Goal: Information Seeking & Learning: Compare options

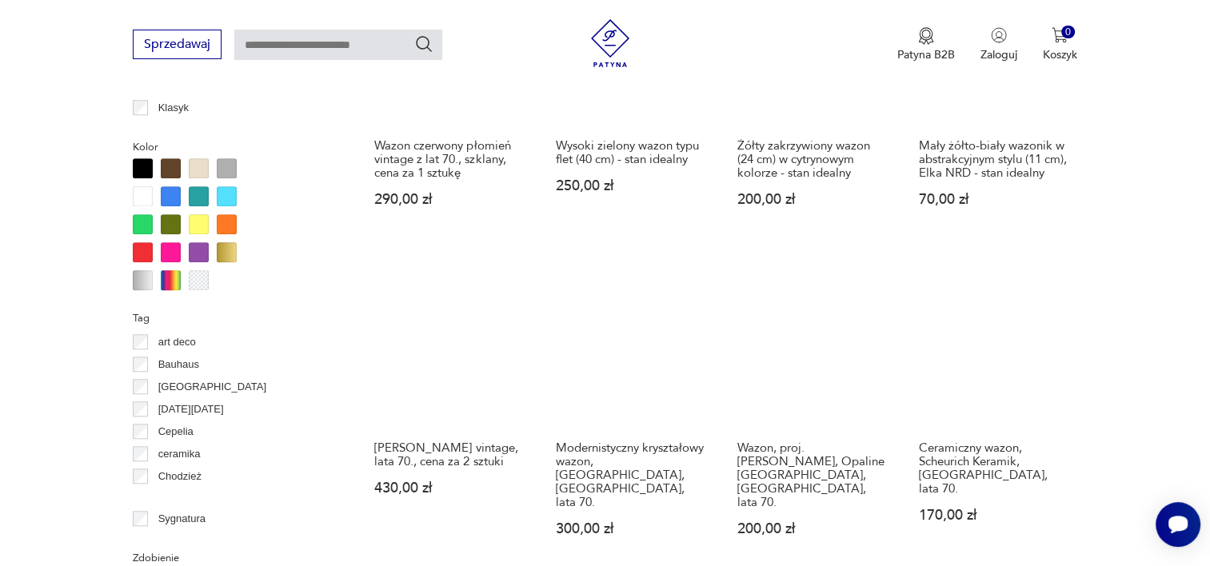
scroll to position [1462, 0]
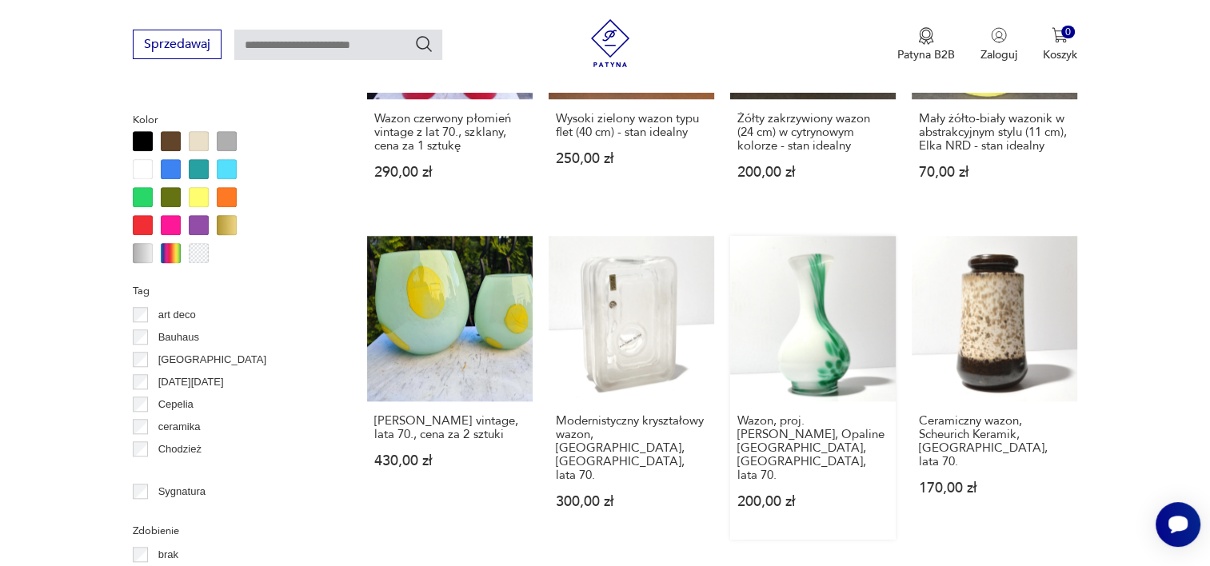
click at [824, 330] on link "Wazon, proj. [PERSON_NAME], Opaline Florence, [GEOGRAPHIC_DATA], lata 70. 200,0…" at bounding box center [812, 388] width 165 height 304
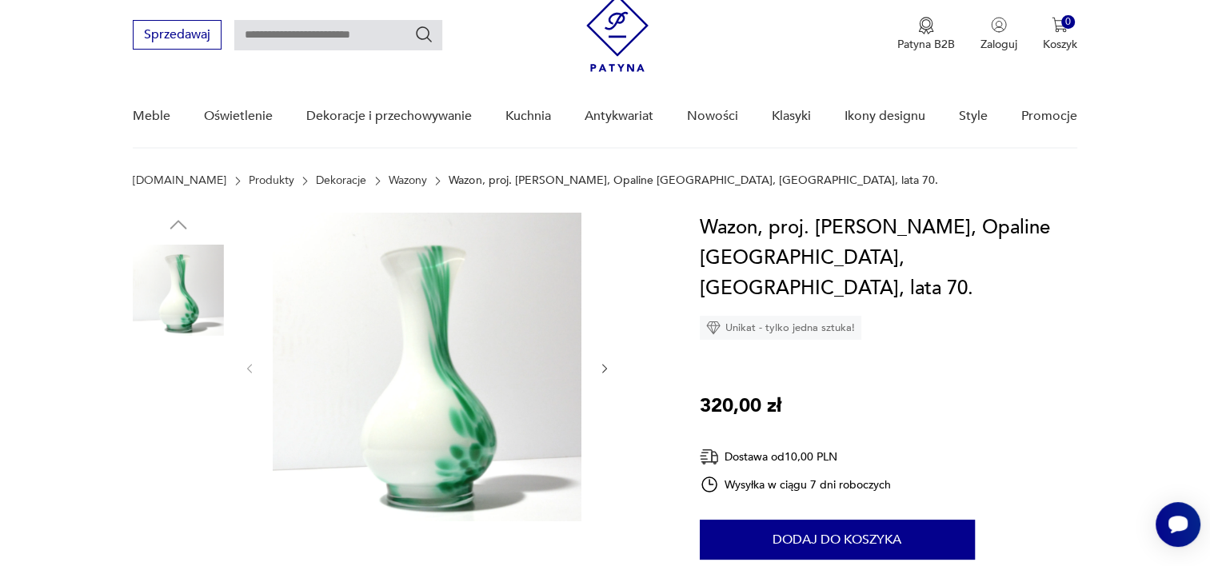
scroll to position [80, 0]
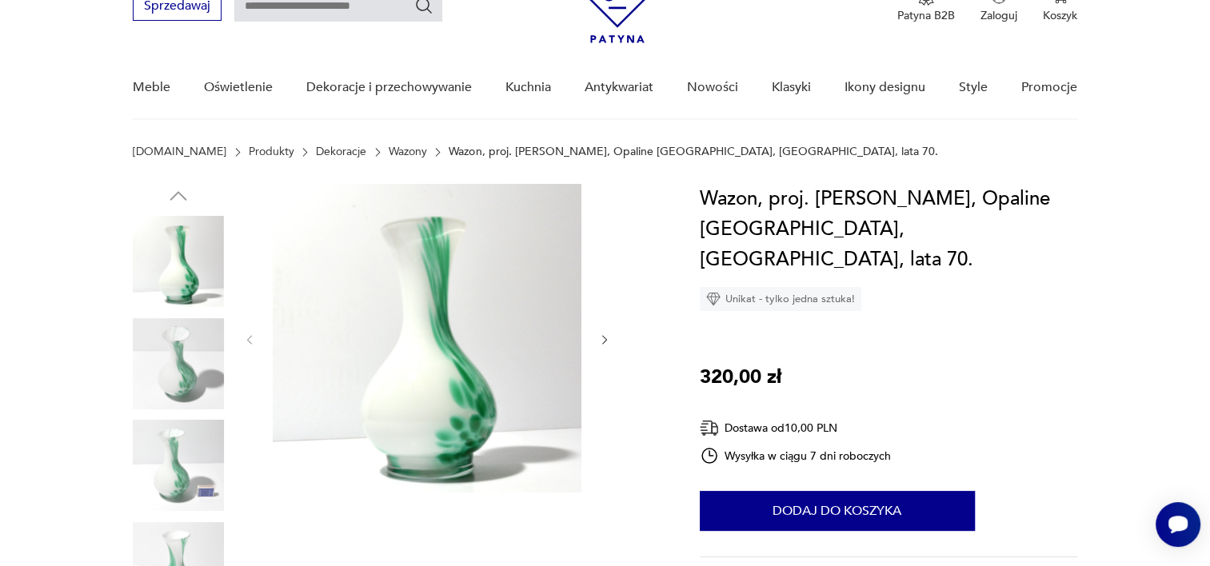
click at [608, 341] on icon "button" at bounding box center [605, 340] width 14 height 14
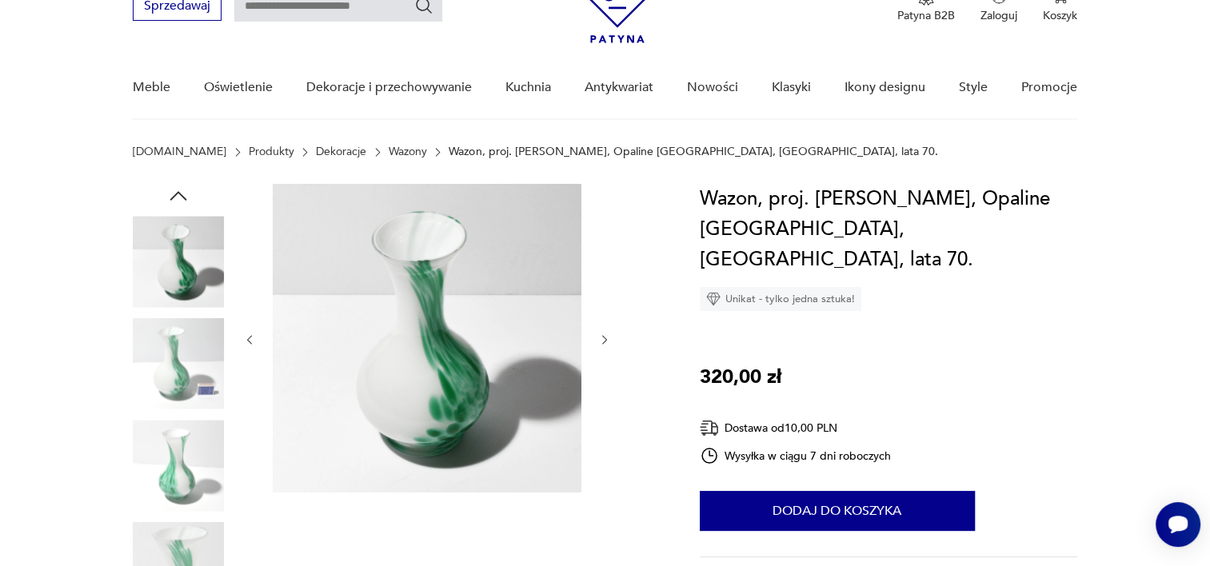
click at [608, 341] on icon "button" at bounding box center [605, 340] width 14 height 14
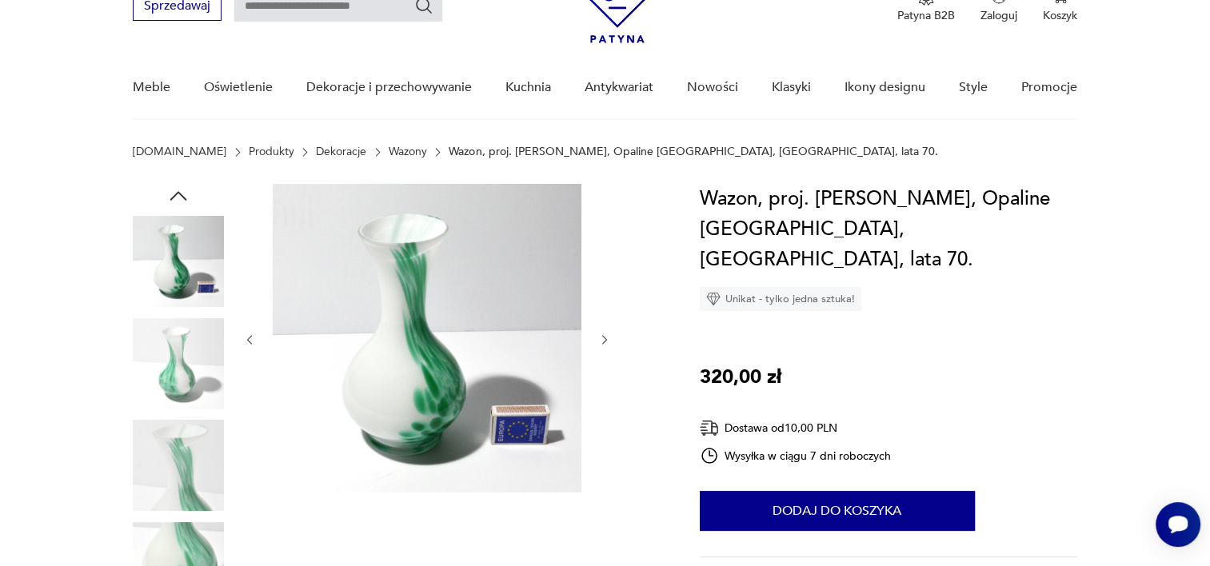
click at [608, 341] on icon "button" at bounding box center [605, 340] width 14 height 14
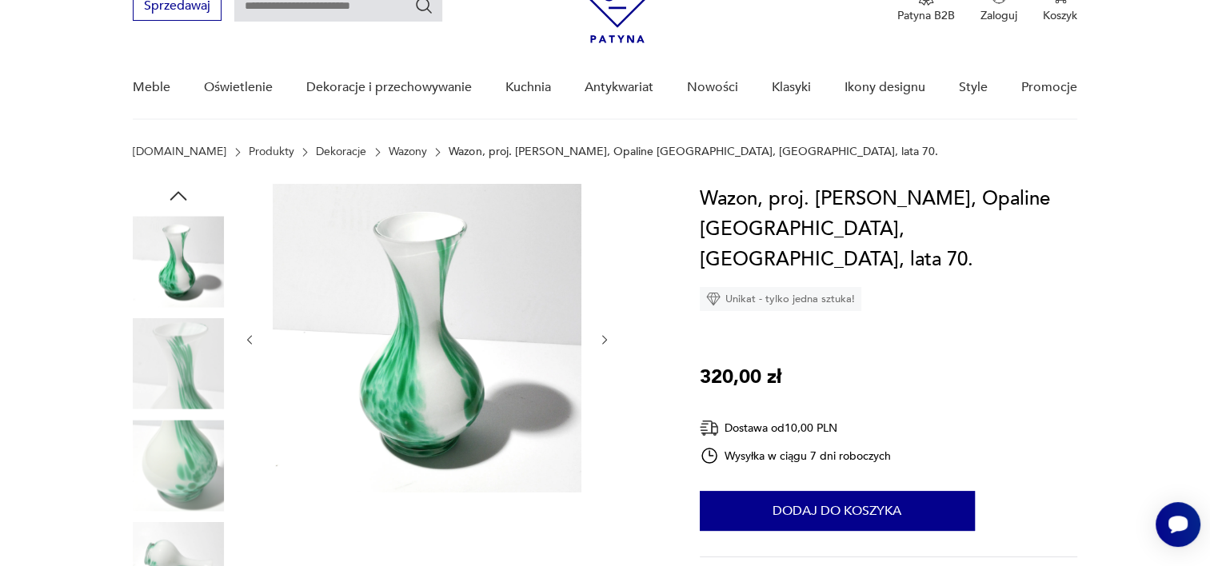
click at [608, 341] on icon "button" at bounding box center [605, 340] width 14 height 14
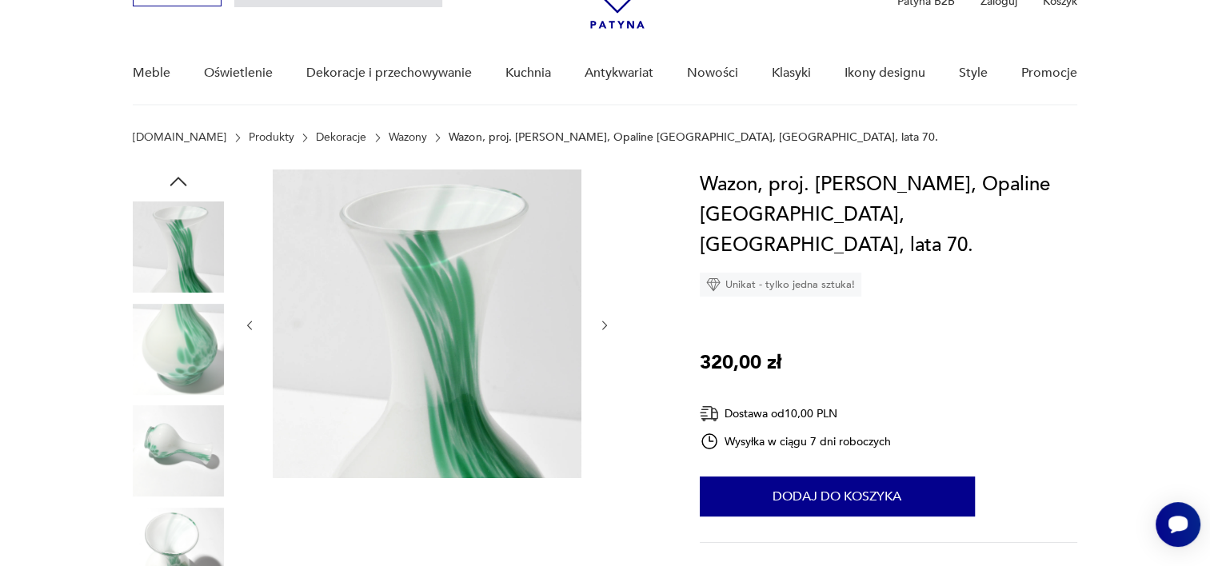
scroll to position [0, 0]
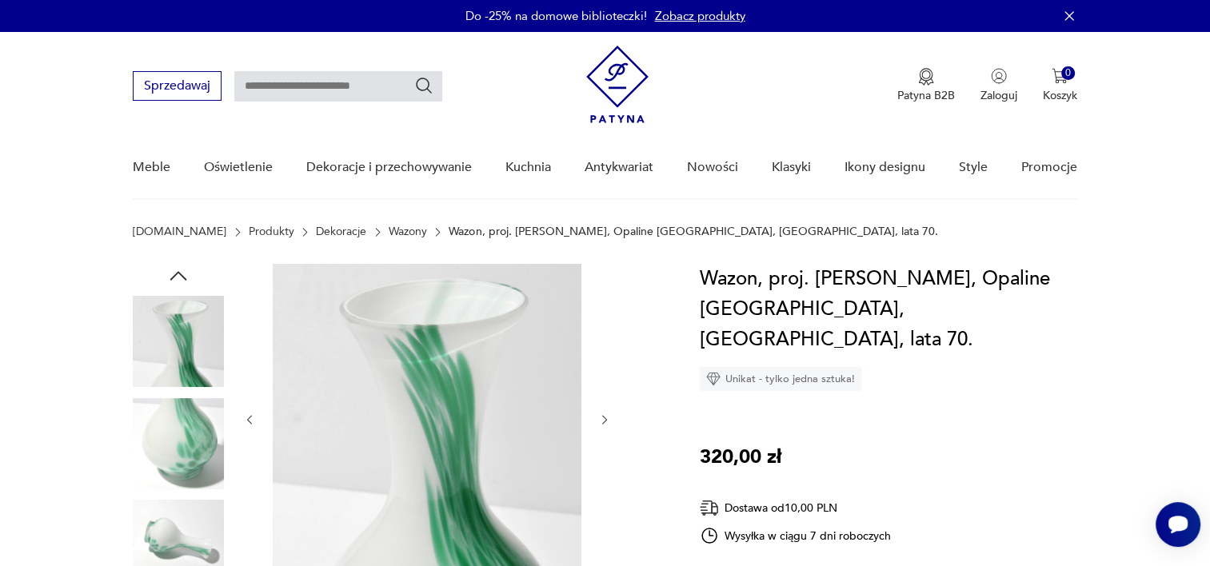
click at [1074, 19] on icon "button" at bounding box center [1069, 16] width 16 height 16
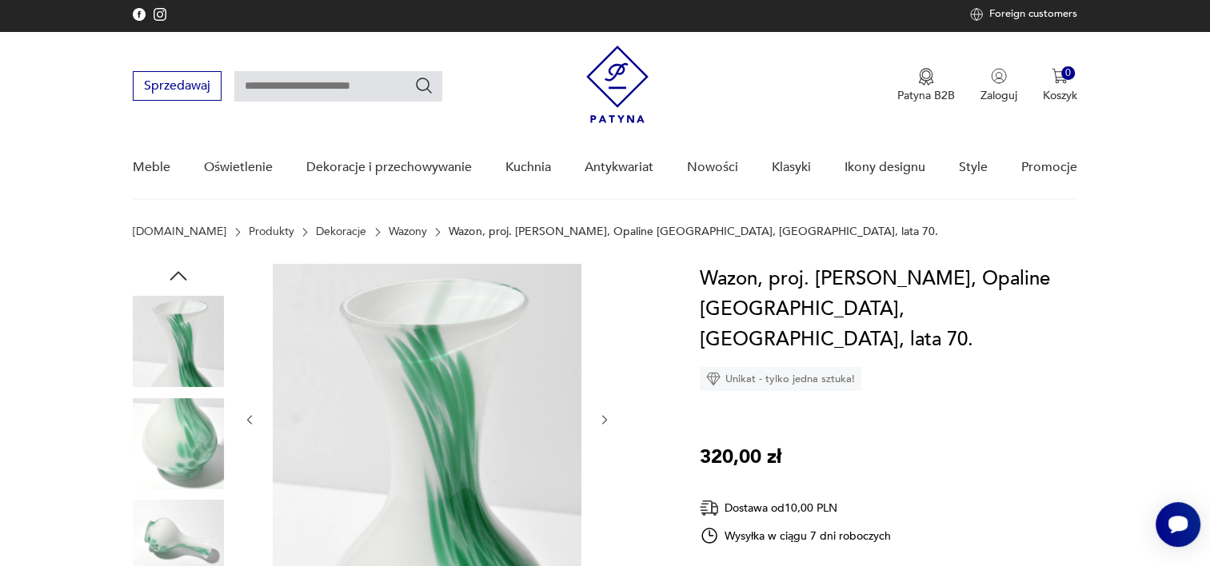
scroll to position [160, 0]
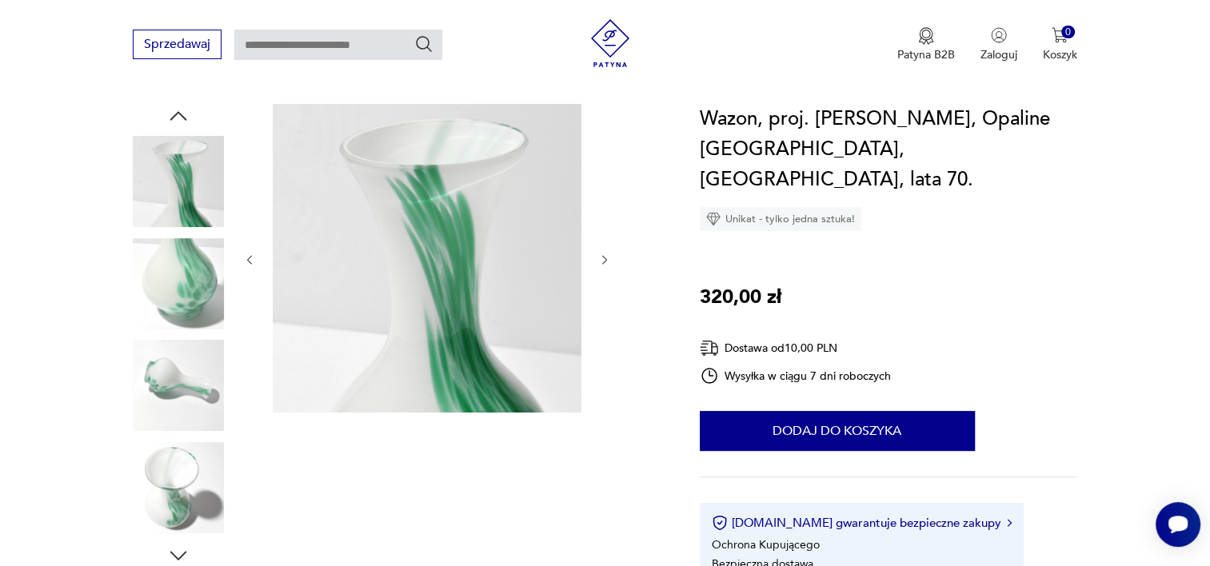
click at [608, 260] on icon "button" at bounding box center [605, 260] width 14 height 14
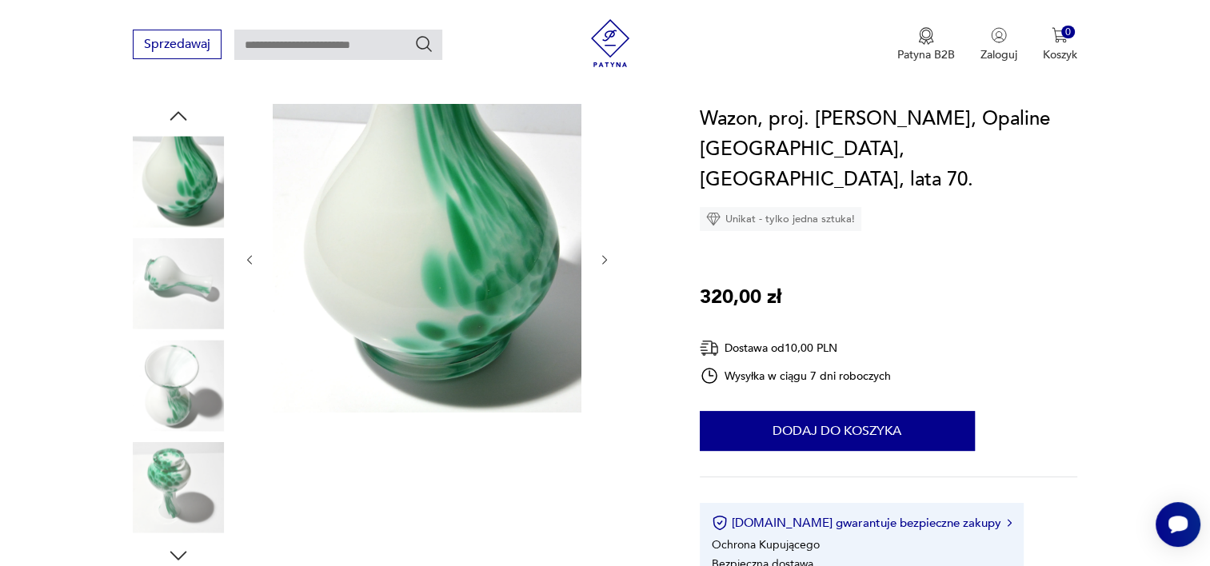
click at [608, 260] on icon "button" at bounding box center [605, 260] width 14 height 14
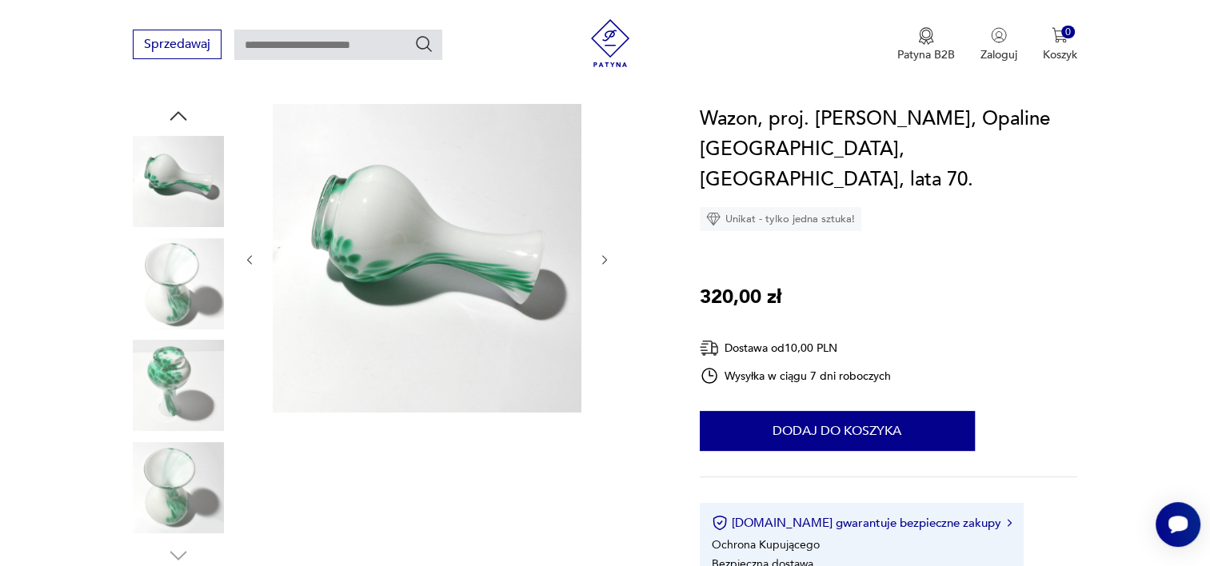
click at [608, 260] on icon "button" at bounding box center [605, 260] width 14 height 14
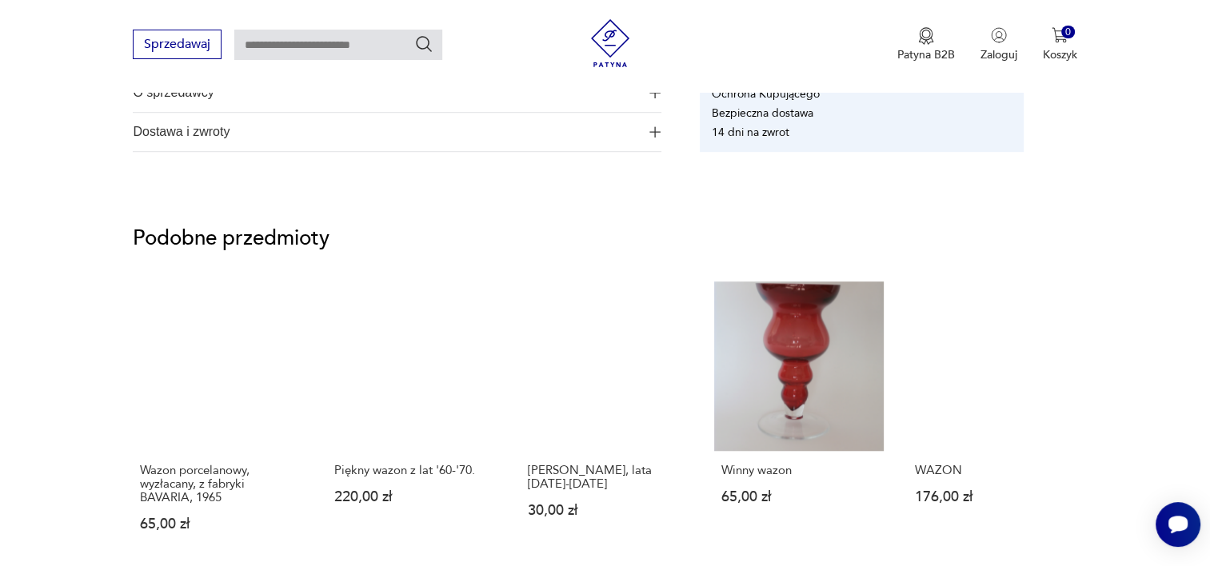
scroll to position [1359, 0]
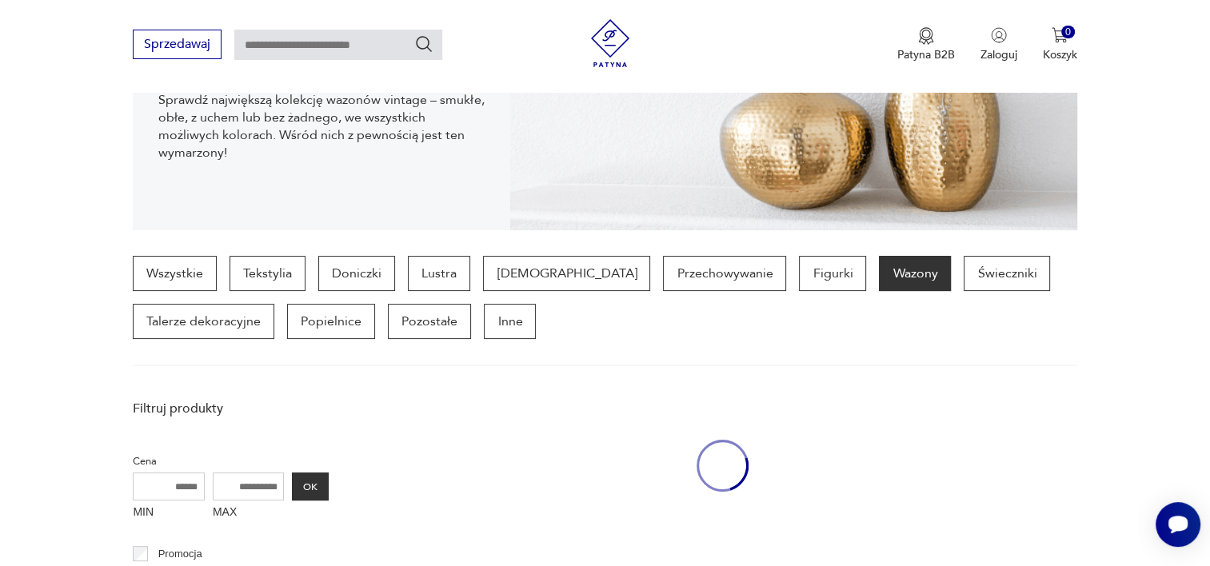
scroll to position [1359, 0]
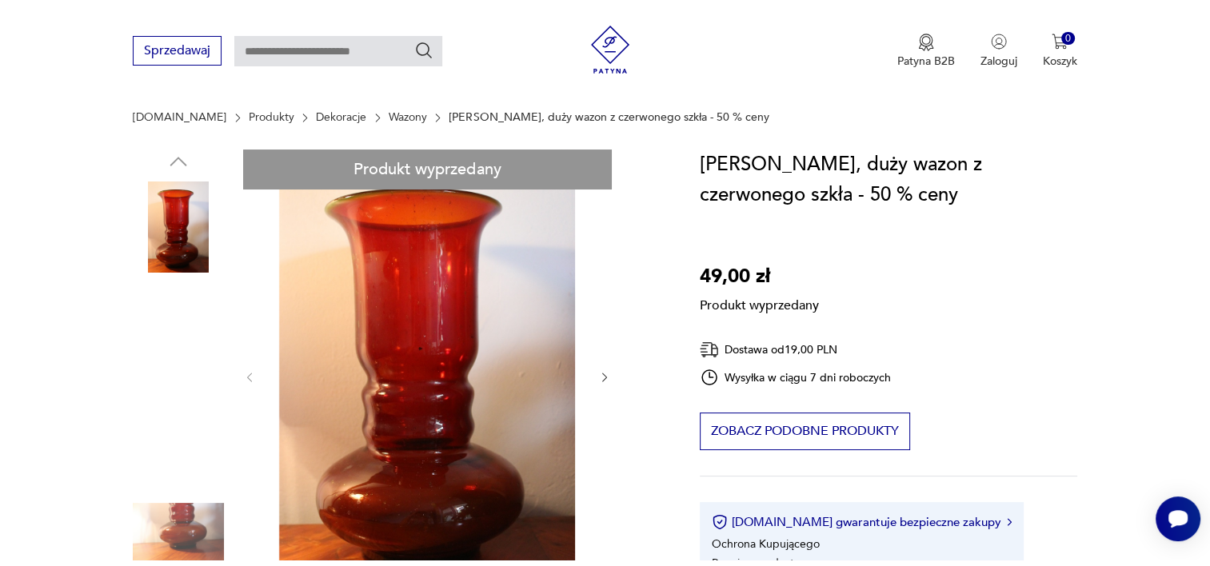
scroll to position [320, 0]
